Goal: Find specific page/section: Find specific page/section

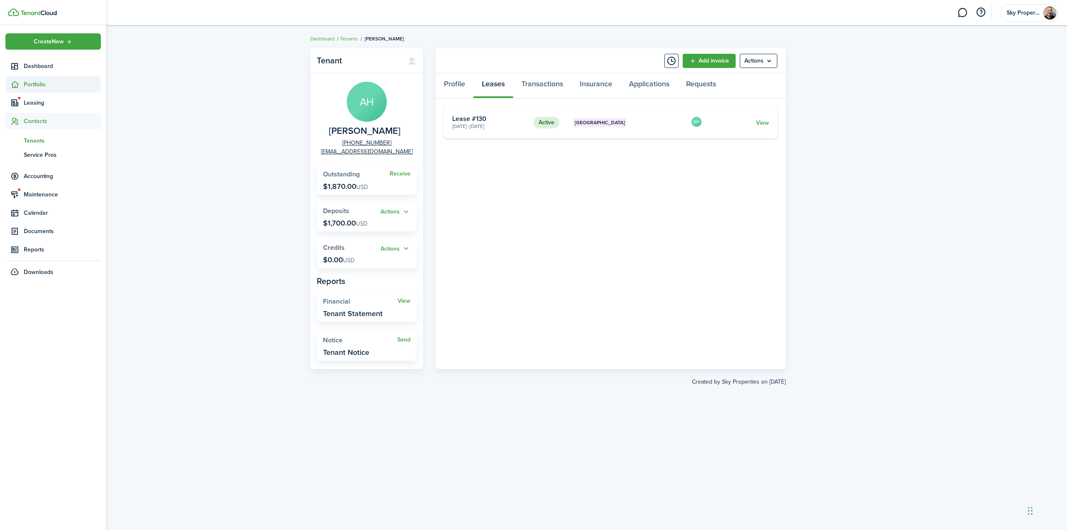
click at [30, 89] on span "Portfolio" at bounding box center [52, 84] width 95 height 16
click at [37, 107] on span "Properties" at bounding box center [62, 104] width 77 height 9
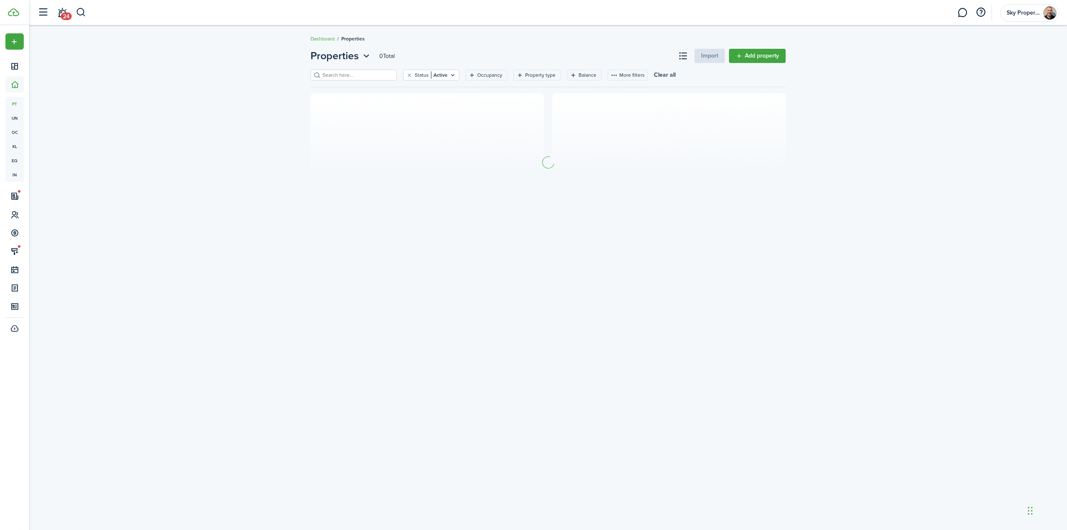
click at [356, 75] on input "search" at bounding box center [357, 75] width 73 height 8
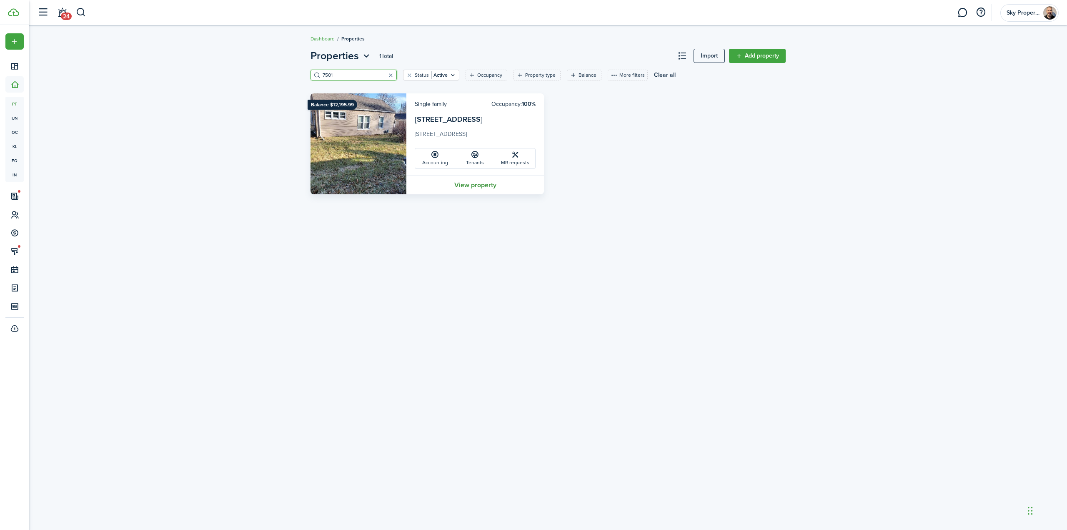
type input "7501"
click at [494, 187] on link "View property" at bounding box center [475, 185] width 138 height 19
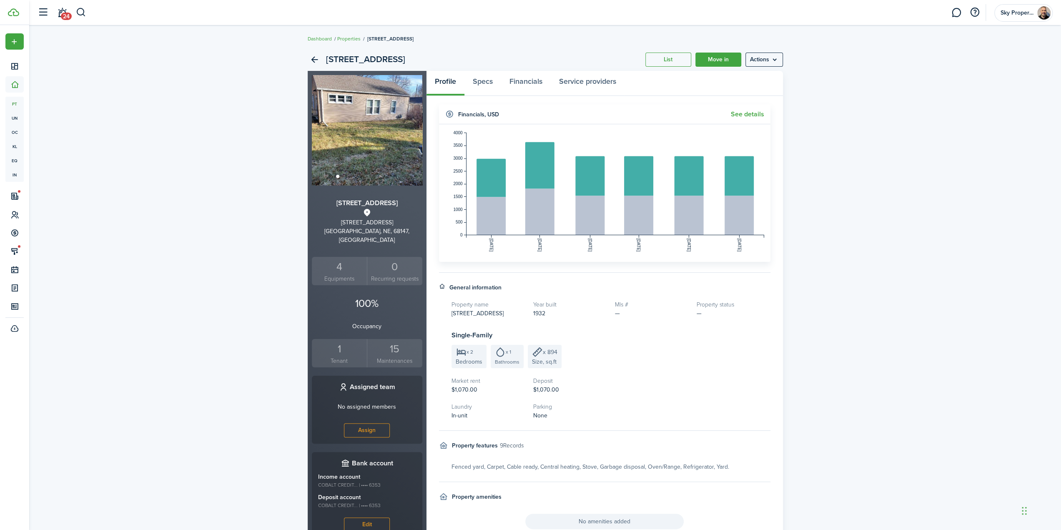
click at [325, 356] on small "Tenant" at bounding box center [339, 360] width 51 height 9
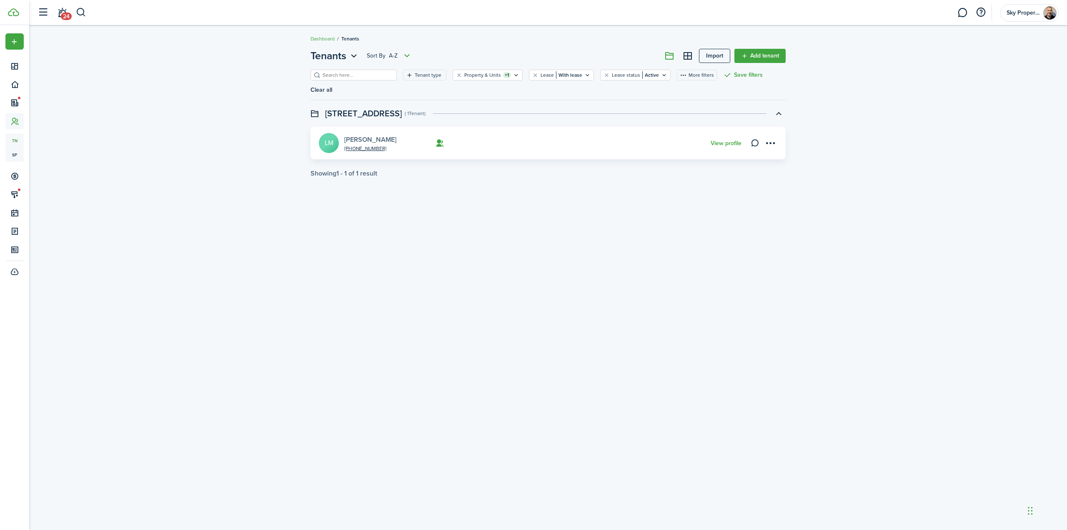
click at [374, 135] on link "[PERSON_NAME]" at bounding box center [370, 140] width 52 height 10
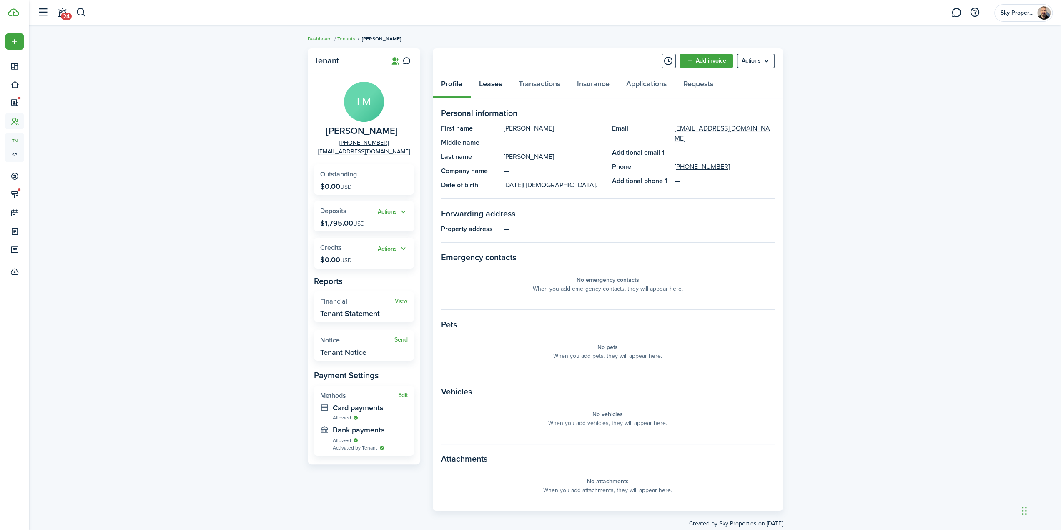
click at [488, 89] on link "Leases" at bounding box center [491, 85] width 40 height 25
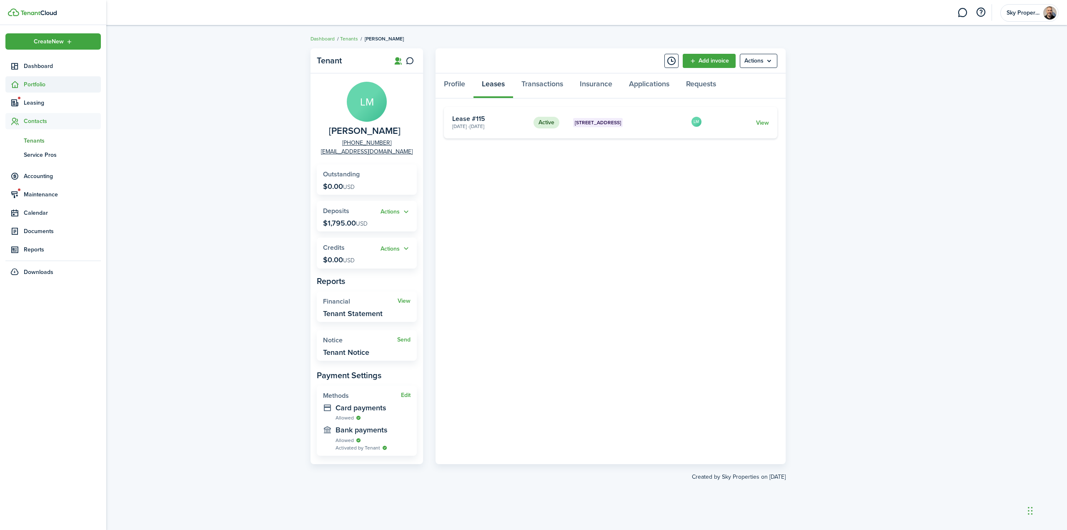
click at [30, 85] on span "Portfolio" at bounding box center [62, 84] width 77 height 9
click at [38, 105] on span "Properties" at bounding box center [62, 104] width 77 height 9
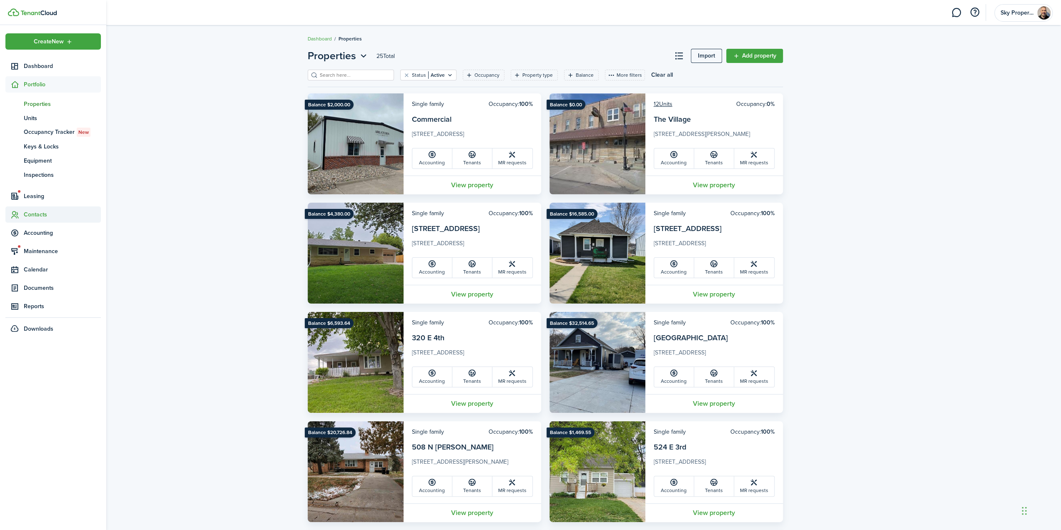
click at [33, 218] on span "Contacts" at bounding box center [62, 214] width 77 height 9
click at [27, 138] on span "Tenants" at bounding box center [62, 140] width 77 height 9
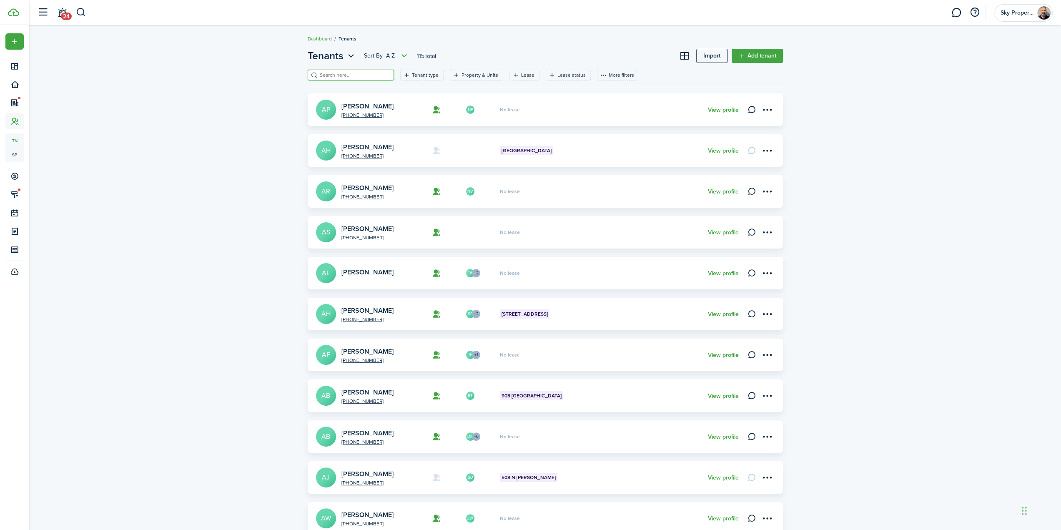
click at [338, 75] on input "search" at bounding box center [354, 75] width 73 height 8
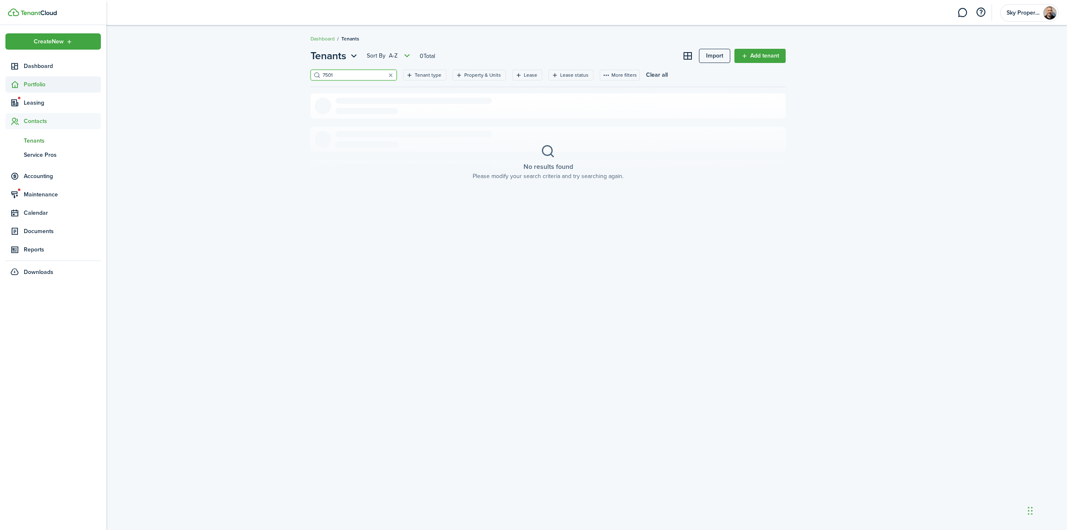
type input "7501"
click at [9, 82] on sidebar-link-icon at bounding box center [14, 84] width 18 height 9
click at [35, 200] on span "Leasing" at bounding box center [62, 196] width 77 height 9
click at [38, 84] on span "Portfolio" at bounding box center [62, 84] width 77 height 9
click at [33, 105] on span "Properties" at bounding box center [62, 104] width 77 height 9
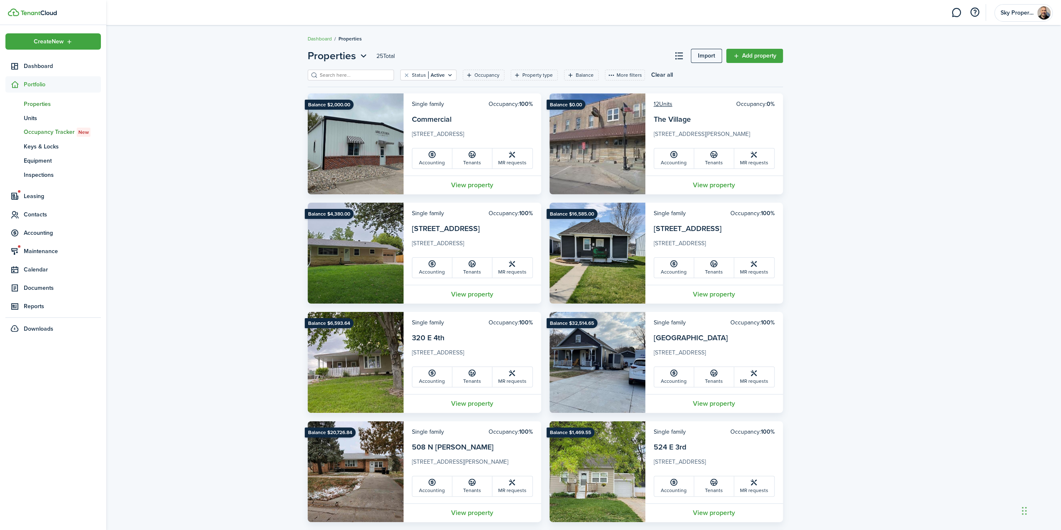
click at [33, 130] on span "Occupancy Tracker New" at bounding box center [62, 132] width 77 height 9
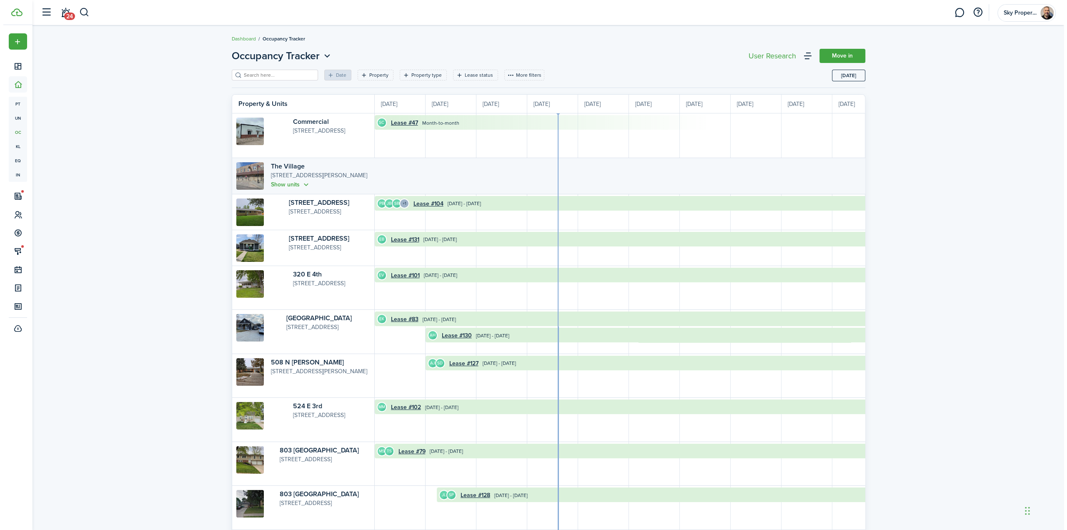
scroll to position [0, 153]
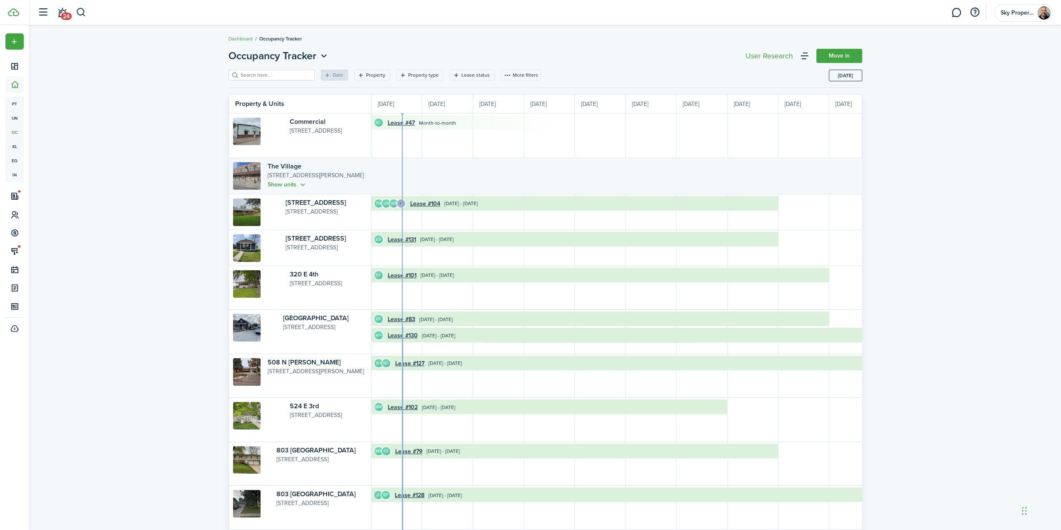
click at [264, 74] on input "search" at bounding box center [274, 75] width 73 height 8
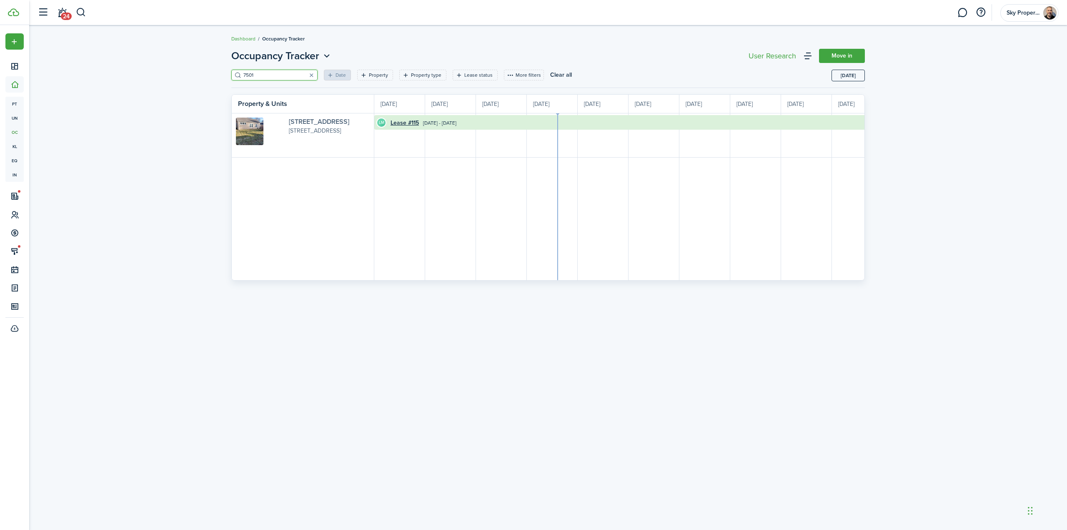
type input "7501"
click at [289, 121] on link "[STREET_ADDRESS]" at bounding box center [319, 122] width 60 height 10
